Goal: Transaction & Acquisition: Purchase product/service

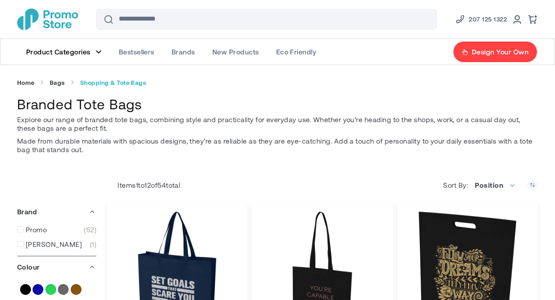
type input "****"
type input "*****"
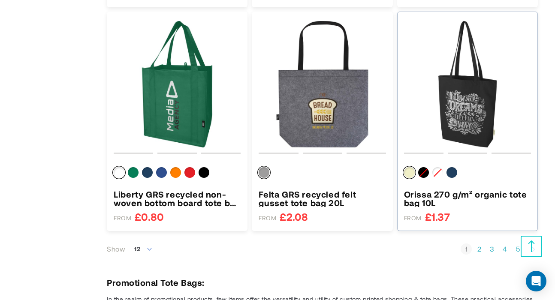
scroll to position [895, 0]
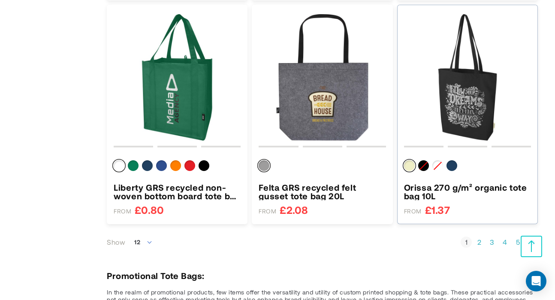
click at [488, 91] on img "Orissa 270 g/m² organic tote bag 10L" at bounding box center [467, 77] width 127 height 127
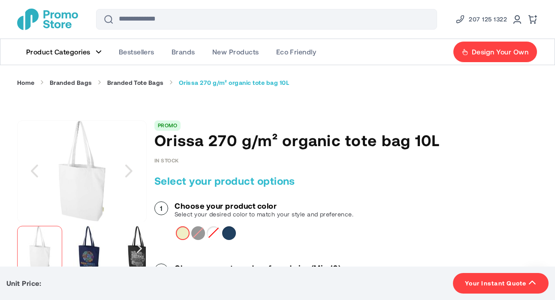
click at [197, 233] on div "Solid black" at bounding box center [198, 234] width 14 height 14
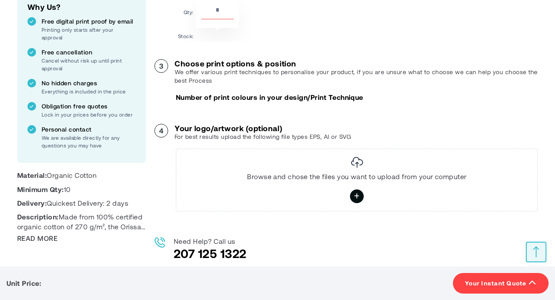
scroll to position [311, 0]
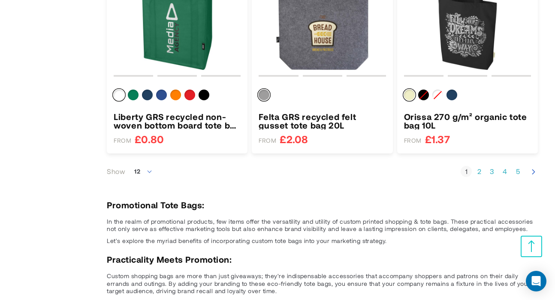
scroll to position [974, 0]
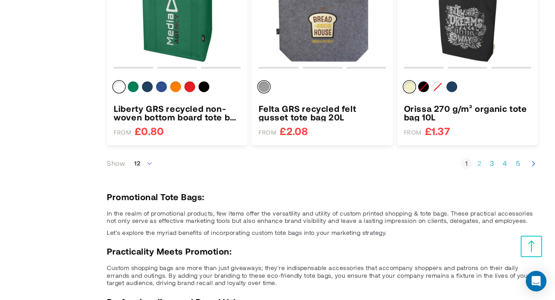
click at [477, 164] on link "Page 2" at bounding box center [479, 163] width 11 height 9
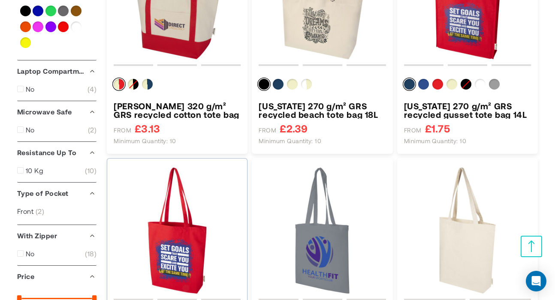
scroll to position [251, 0]
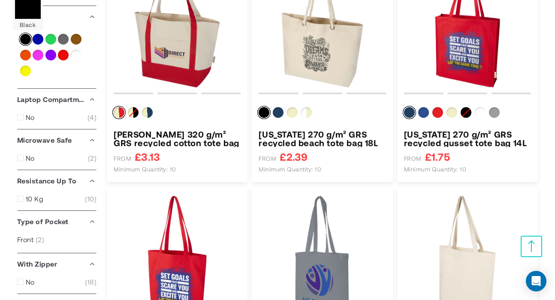
click at [25, 40] on div "Black" at bounding box center [25, 39] width 11 height 11
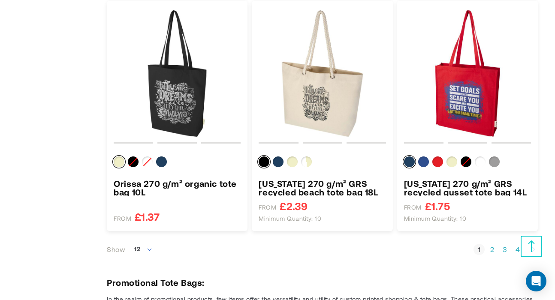
scroll to position [904, 0]
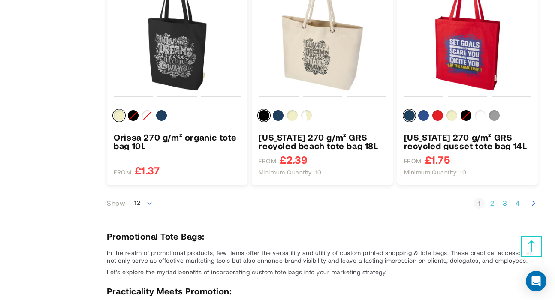
click at [496, 204] on link "Page 2" at bounding box center [492, 203] width 11 height 9
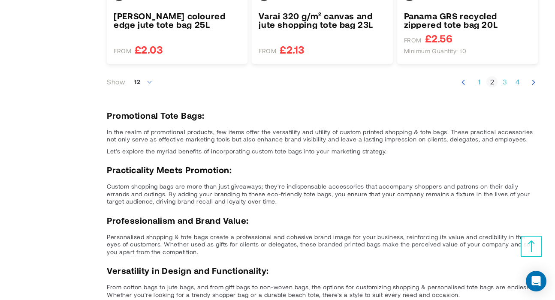
click at [503, 79] on link "Page 3" at bounding box center [505, 82] width 11 height 9
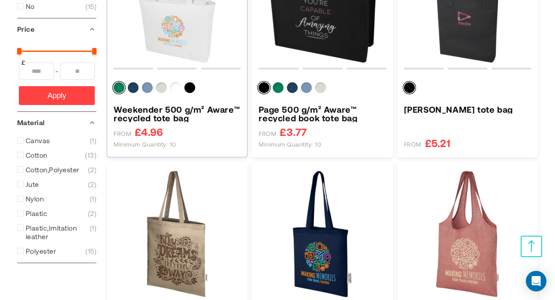
scroll to position [603, 0]
